Goal: Information Seeking & Learning: Learn about a topic

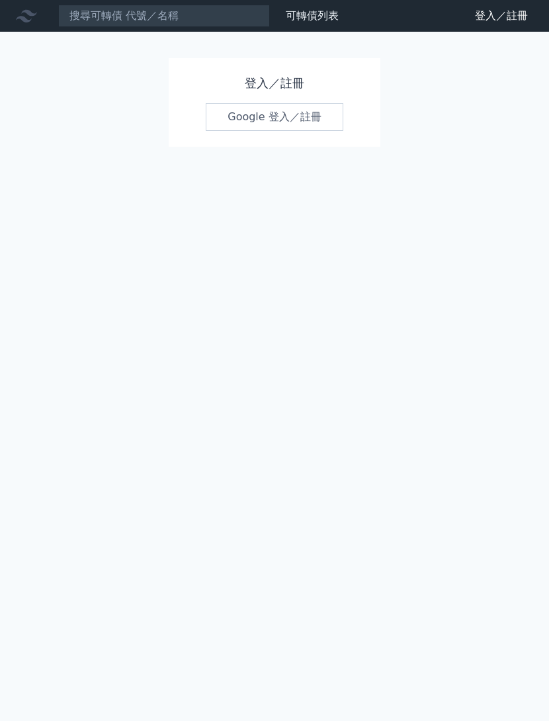
click at [293, 178] on div "可轉債列表 財務數據 可轉債列表 財務數據 登入／註冊 登入／註冊 登入／註冊 Google 登入／註冊" at bounding box center [274, 360] width 549 height 721
click at [294, 176] on div "可轉債列表 財務數據 可轉債列表 財務數據 登入／註冊 登入／註冊 登入／註冊 Google 登入／註冊" at bounding box center [274, 360] width 549 height 721
click at [278, 110] on link "Google 登入／註冊" at bounding box center [274, 117] width 137 height 28
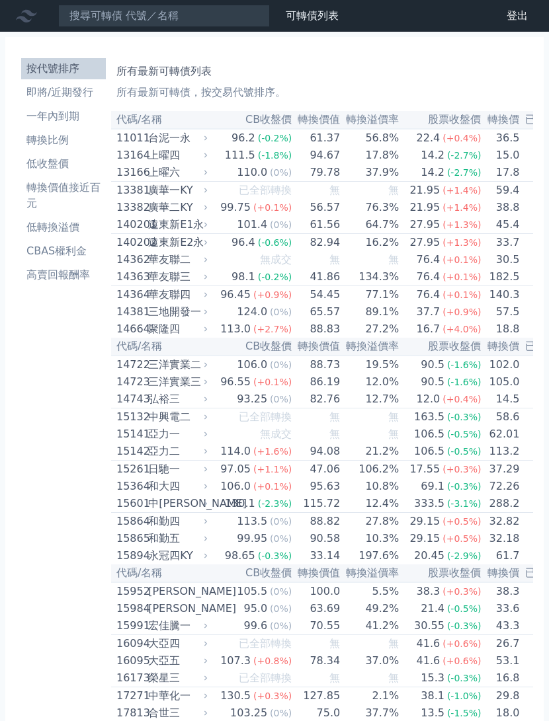
click at [59, 272] on li "高賣回報酬率" at bounding box center [63, 275] width 85 height 16
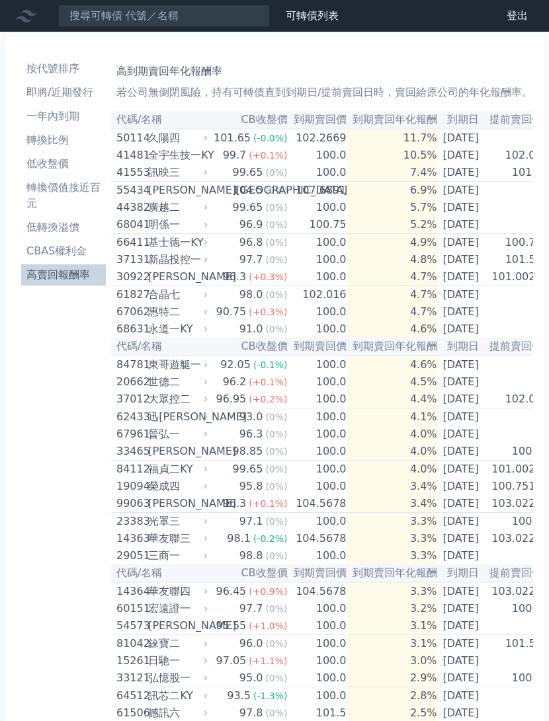
click at [60, 269] on li "高賣回報酬率" at bounding box center [63, 275] width 85 height 16
click at [6, 290] on div "按代號排序 即將/近期發行 一年內到期 轉換比例 低收盤價 轉換價值接近百元 低轉換溢價 CBAS權利金 高賣回報酬率 高到期賣回年化報酬率 若公司無倒閉風險…" at bounding box center [274, 666] width 538 height 1259
click at [471, 216] on td "[DATE]" at bounding box center [461, 207] width 46 height 17
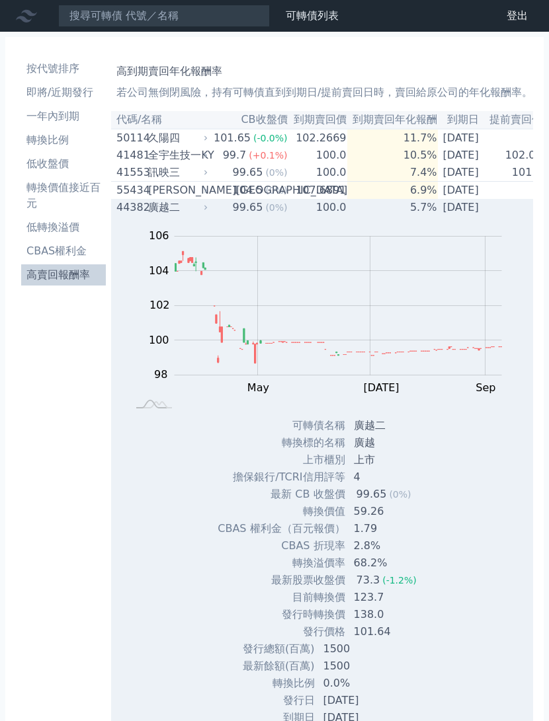
click at [469, 216] on td "[DATE]" at bounding box center [461, 207] width 46 height 17
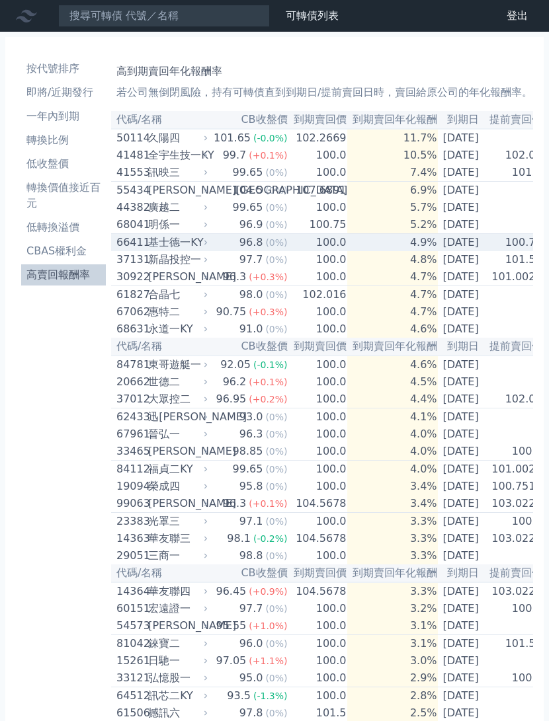
click at [463, 252] on td "[DATE]" at bounding box center [461, 243] width 46 height 18
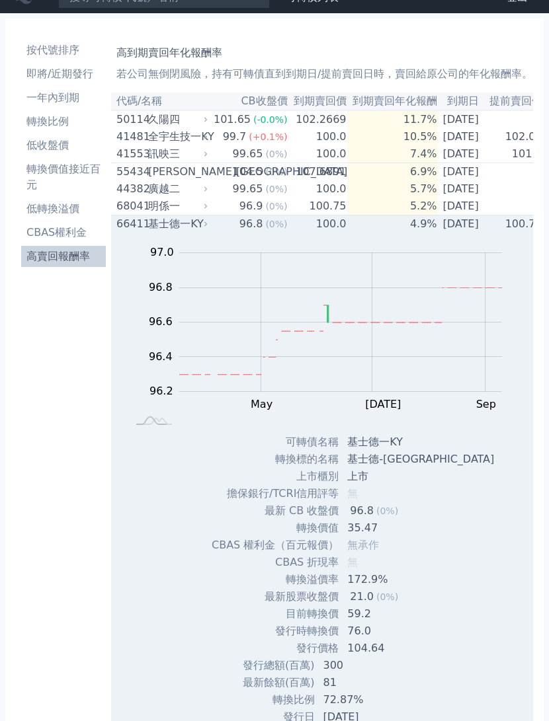
click at [453, 233] on td "[DATE]" at bounding box center [461, 224] width 46 height 18
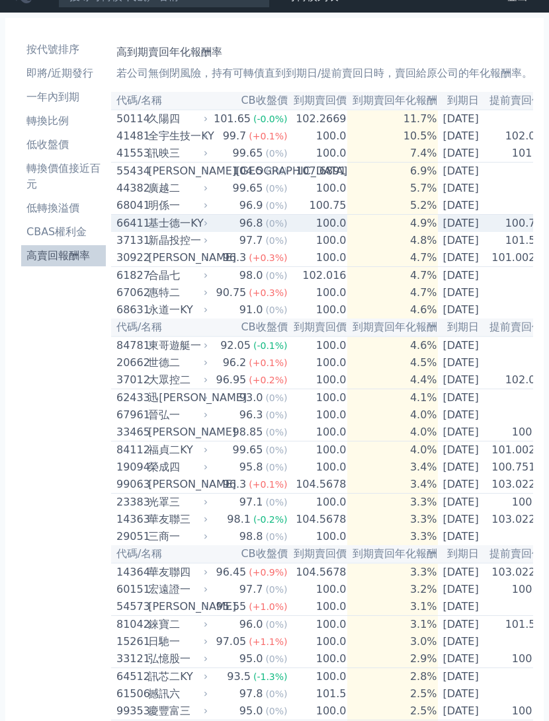
click at [471, 233] on td "[DATE]" at bounding box center [461, 224] width 46 height 18
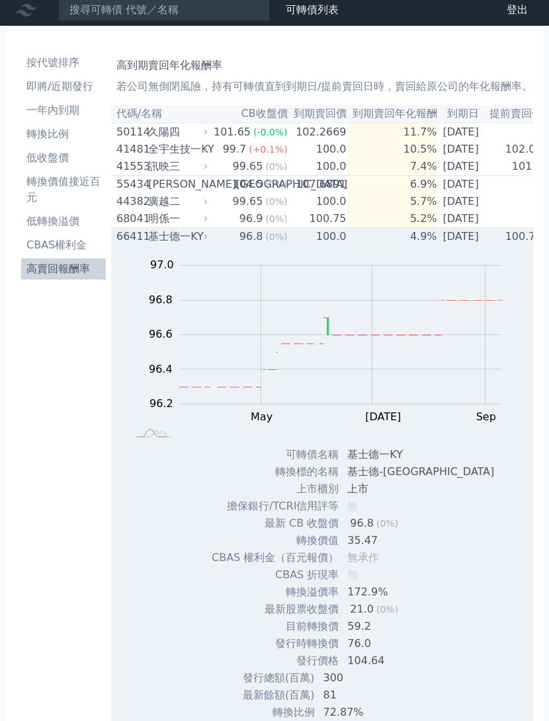
scroll to position [5, 0]
click at [479, 245] on td "[DATE]" at bounding box center [461, 238] width 46 height 18
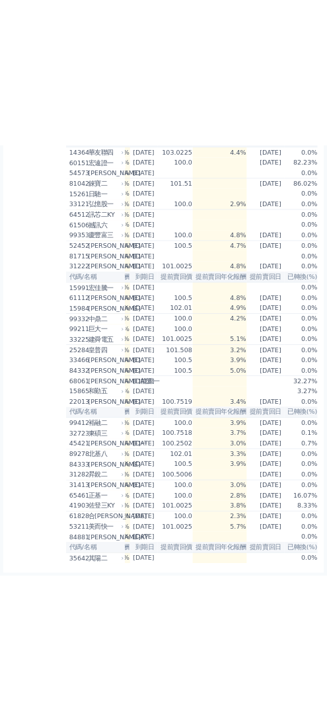
scroll to position [670, 0]
